Goal: Task Accomplishment & Management: Manage account settings

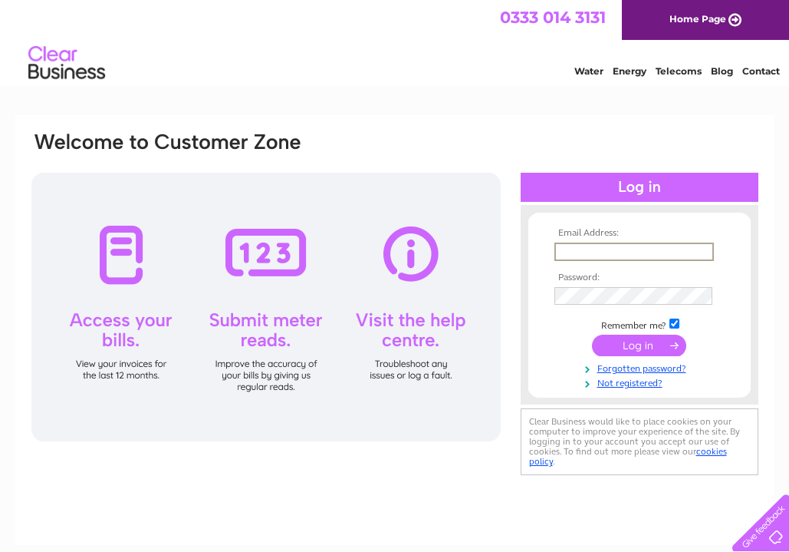
click at [582, 252] on input "text" at bounding box center [635, 251] width 160 height 18
type input "leannrrankin@yahoo.co.uk"
click at [639, 344] on input "submit" at bounding box center [639, 345] width 94 height 21
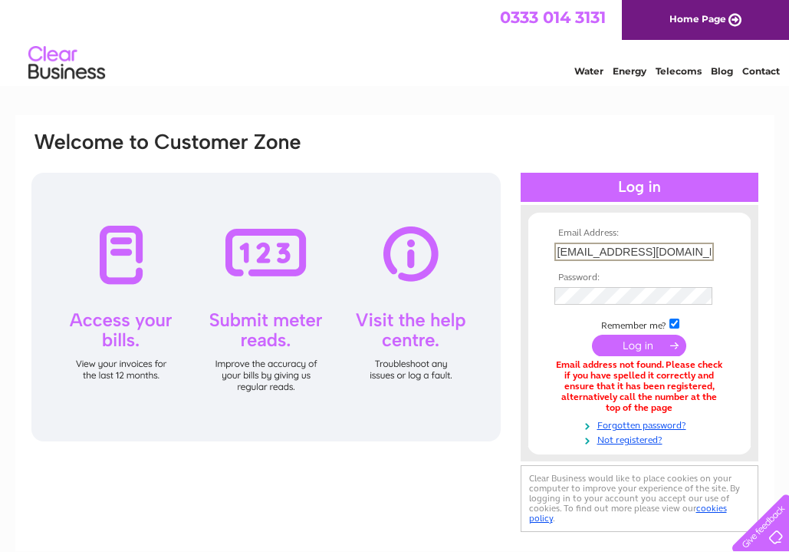
type input "leannerrankin@yahoo.co.uk"
click at [639, 344] on input "submit" at bounding box center [639, 345] width 94 height 21
type input "leannerankin@yahoo.co.uk"
click at [639, 344] on input "submit" at bounding box center [639, 345] width 94 height 21
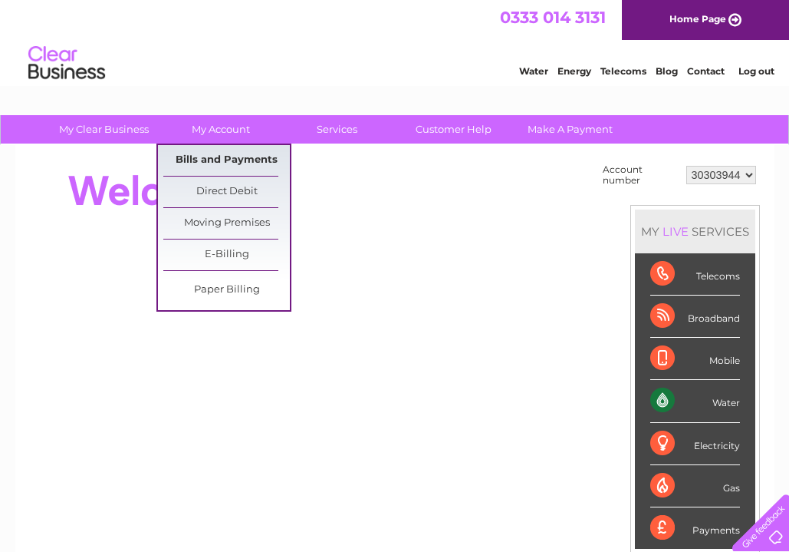
click at [193, 162] on link "Bills and Payments" at bounding box center [226, 160] width 127 height 31
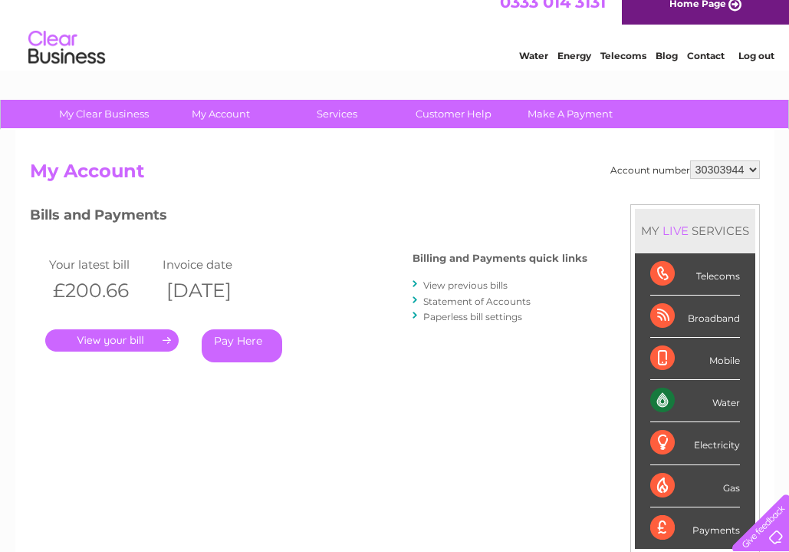
scroll to position [10, 0]
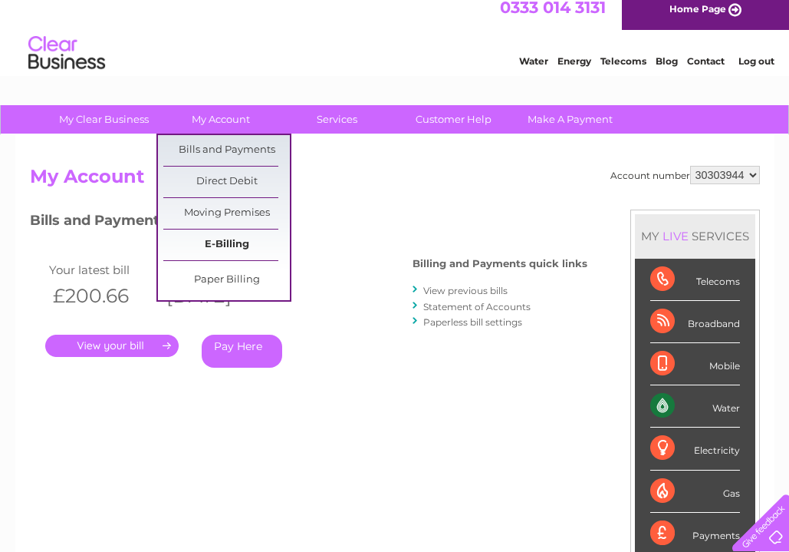
click at [219, 246] on link "E-Billing" at bounding box center [226, 244] width 127 height 31
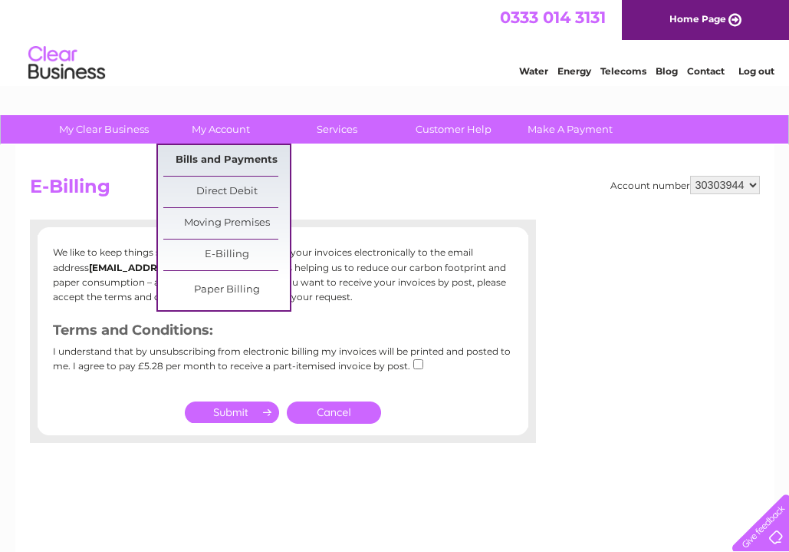
click at [214, 168] on link "Bills and Payments" at bounding box center [226, 160] width 127 height 31
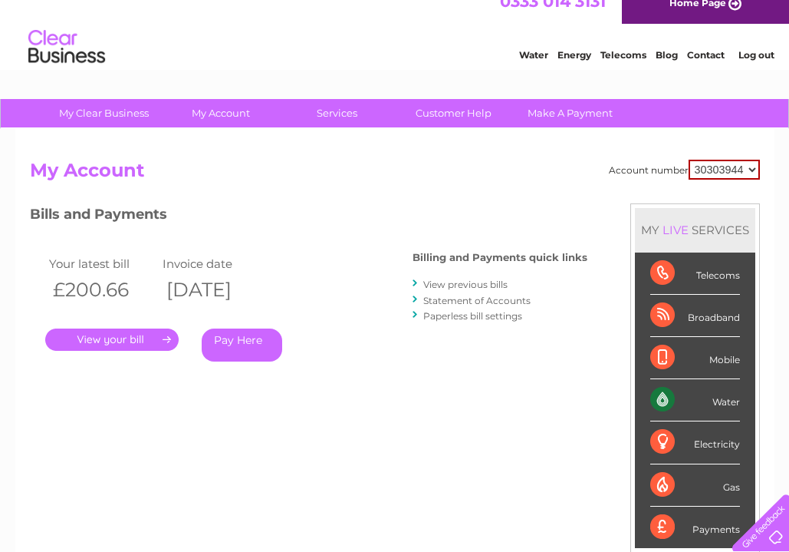
scroll to position [25, 0]
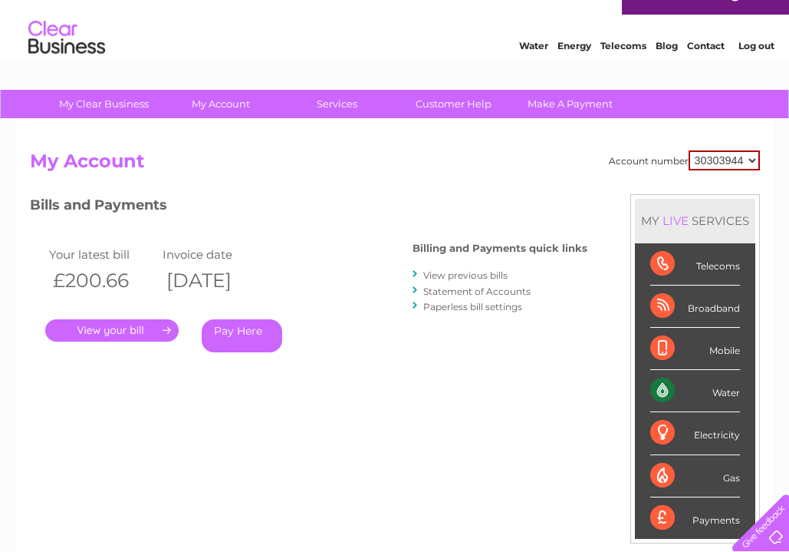
click at [432, 270] on link "View previous bills" at bounding box center [465, 275] width 84 height 12
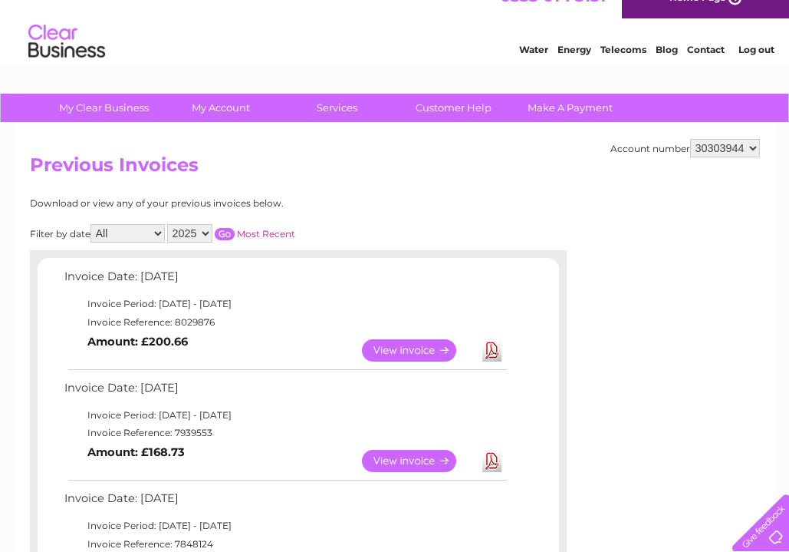
scroll to position [19, 0]
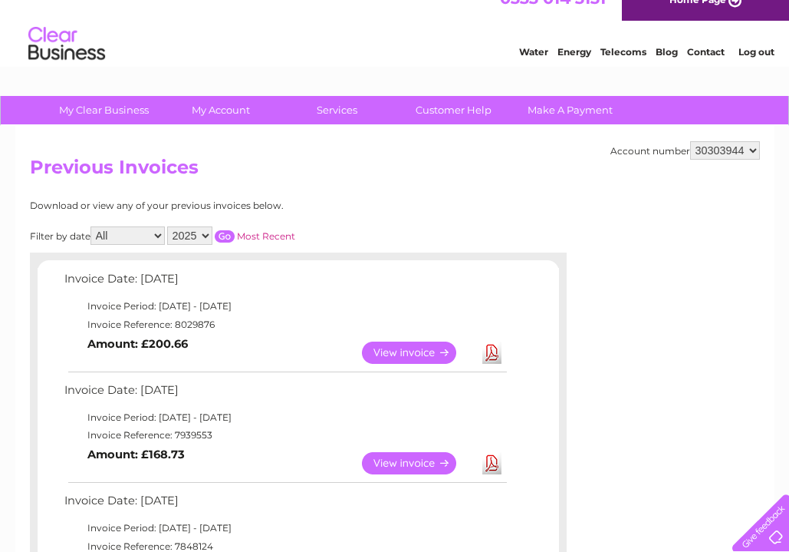
select select "2024"
click at [235, 231] on input "button" at bounding box center [225, 236] width 20 height 12
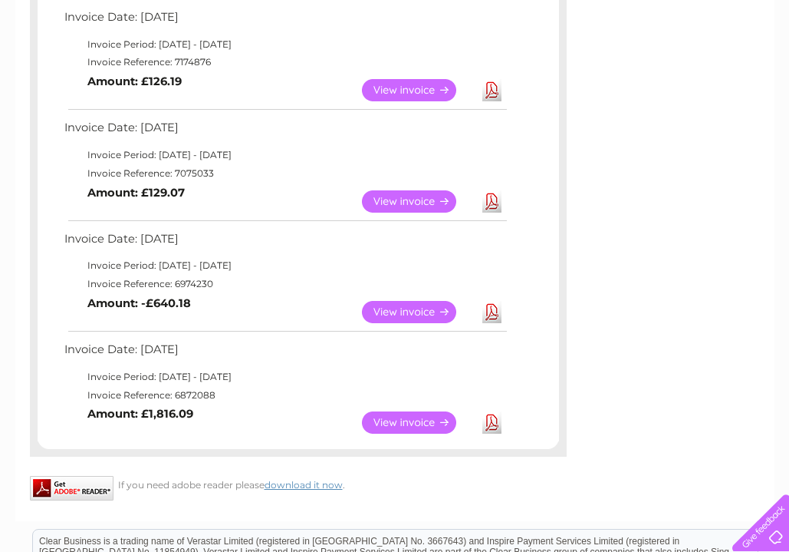
scroll to position [396, 0]
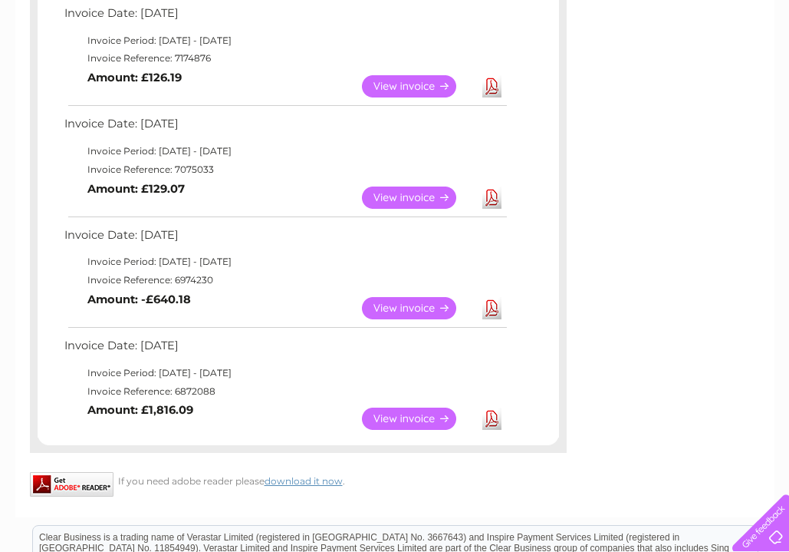
click at [387, 306] on link "View" at bounding box center [418, 308] width 113 height 22
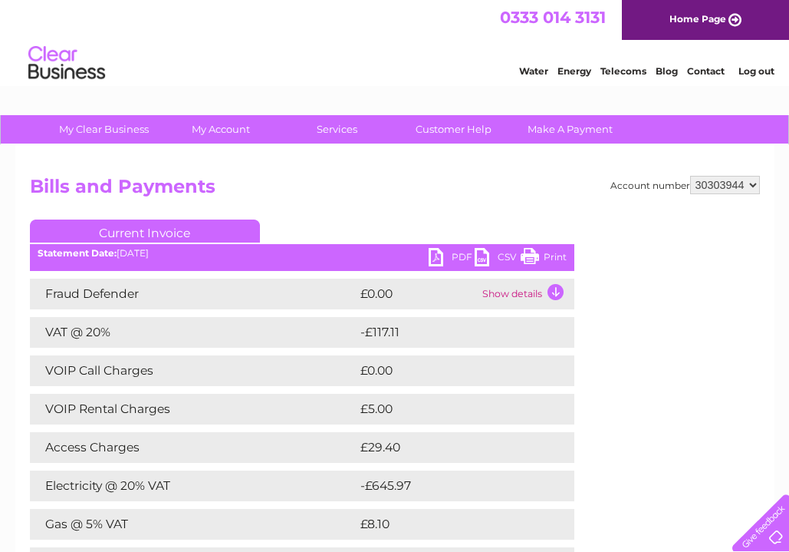
click at [453, 255] on link "PDF" at bounding box center [452, 259] width 46 height 22
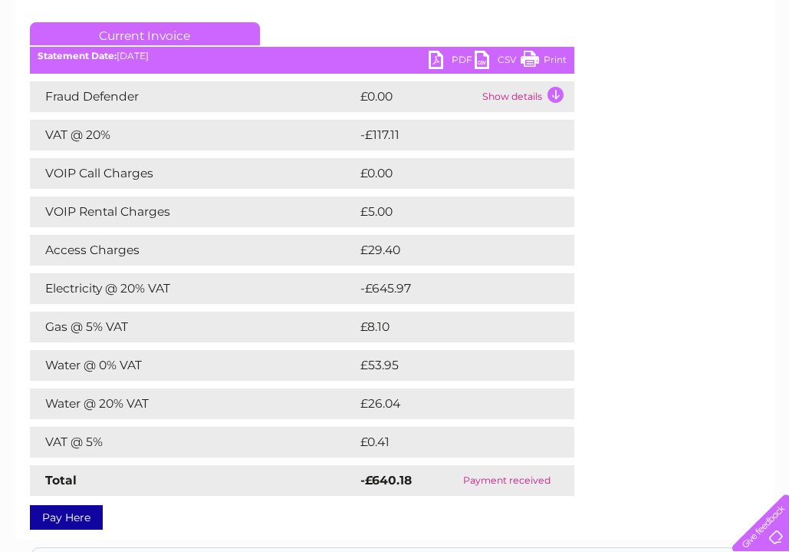
scroll to position [183, 0]
